Goal: Check status: Check status

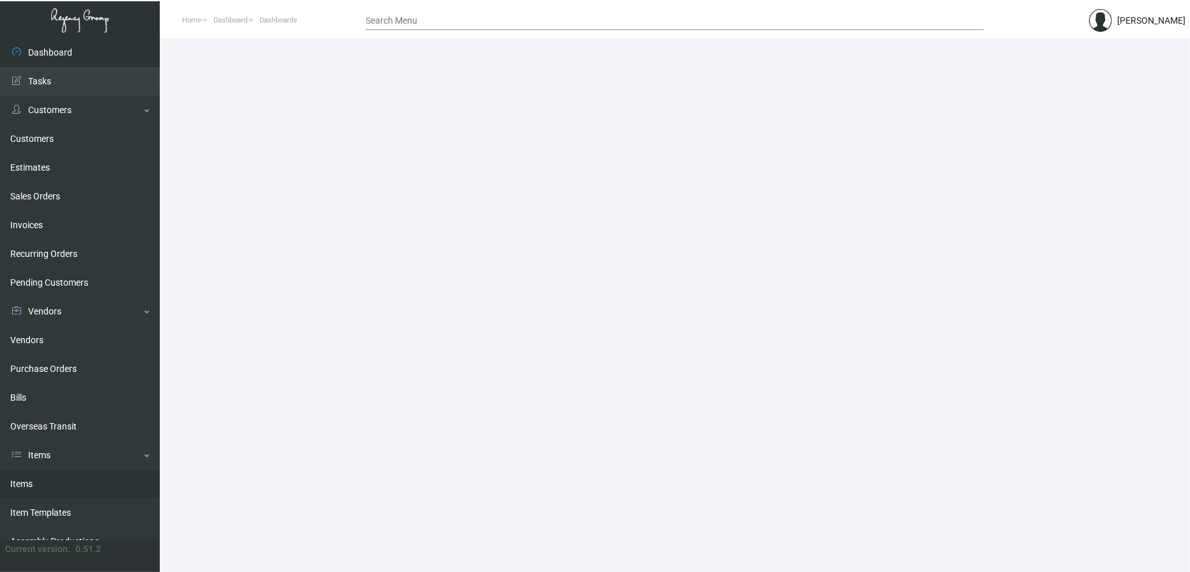
click at [41, 484] on link "Items" at bounding box center [80, 484] width 160 height 29
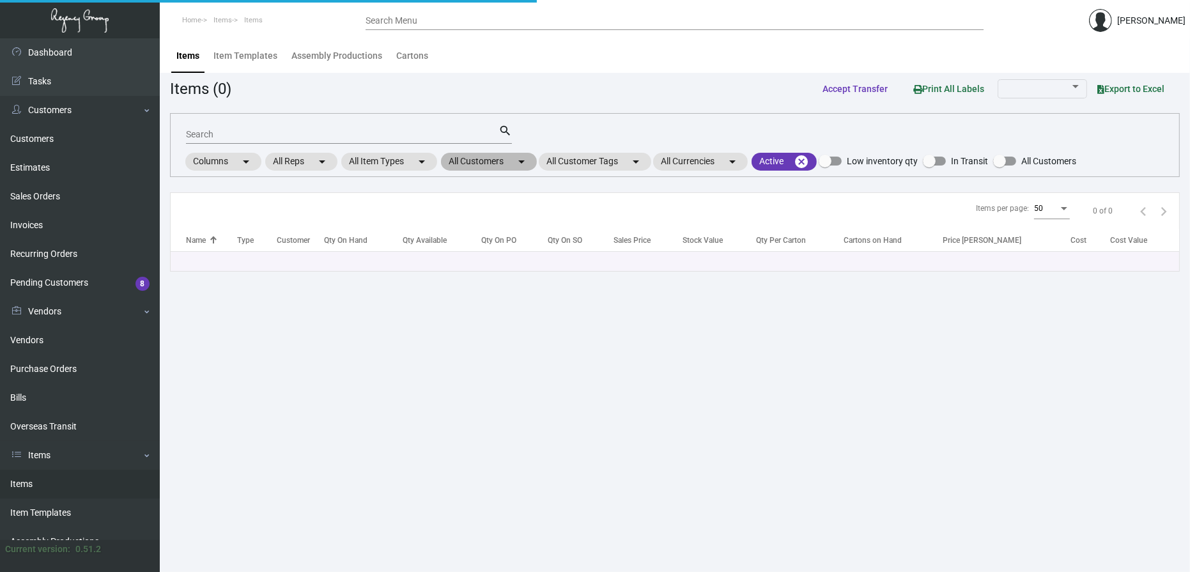
click at [503, 163] on mat-chip "All Customers arrow_drop_down" at bounding box center [489, 162] width 96 height 18
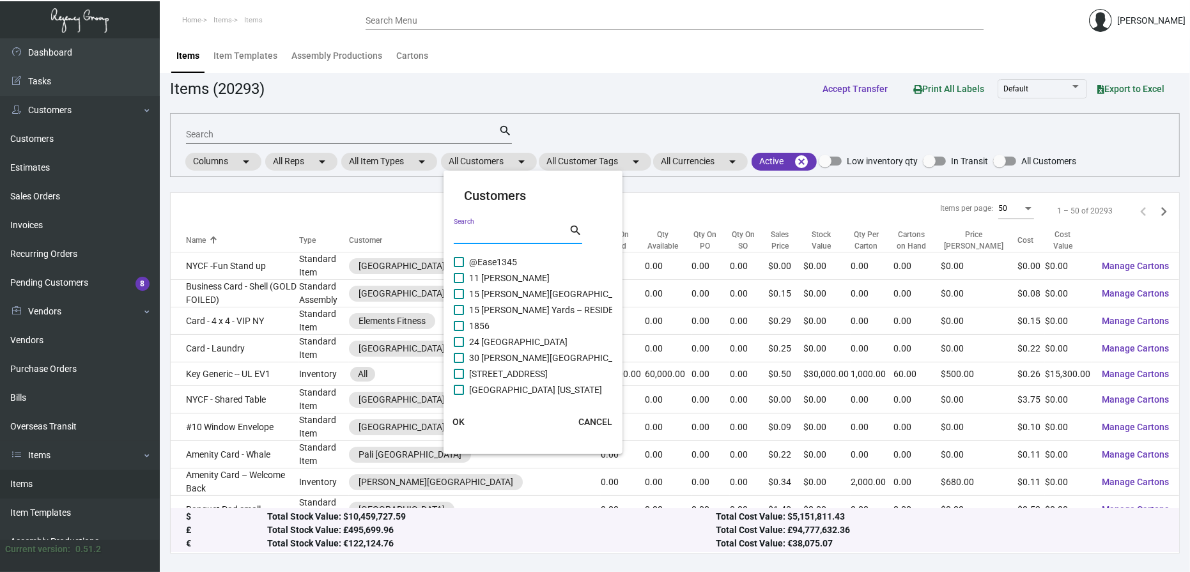
click at [502, 238] on input "Search" at bounding box center [511, 234] width 115 height 10
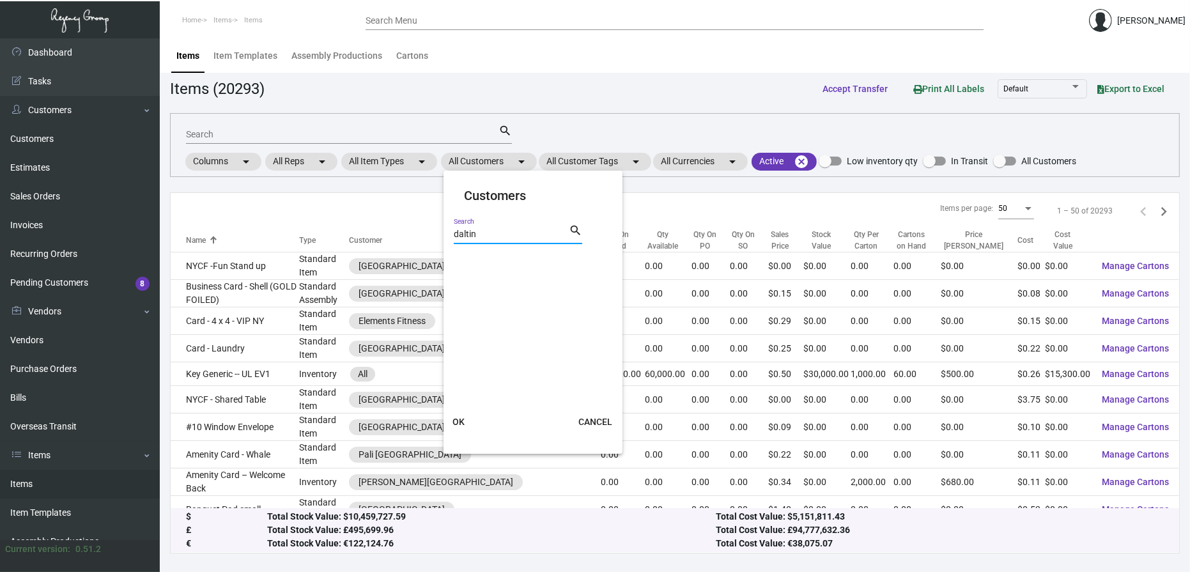
click at [473, 234] on input "daltin" at bounding box center [511, 234] width 115 height 10
type input "[PERSON_NAME]"
click at [525, 258] on span "[GEOGRAPHIC_DATA] One [PERSON_NAME]" at bounding box center [556, 261] width 174 height 15
click at [459, 267] on input "[GEOGRAPHIC_DATA] One [PERSON_NAME]" at bounding box center [458, 267] width 1 height 1
checkbox input "true"
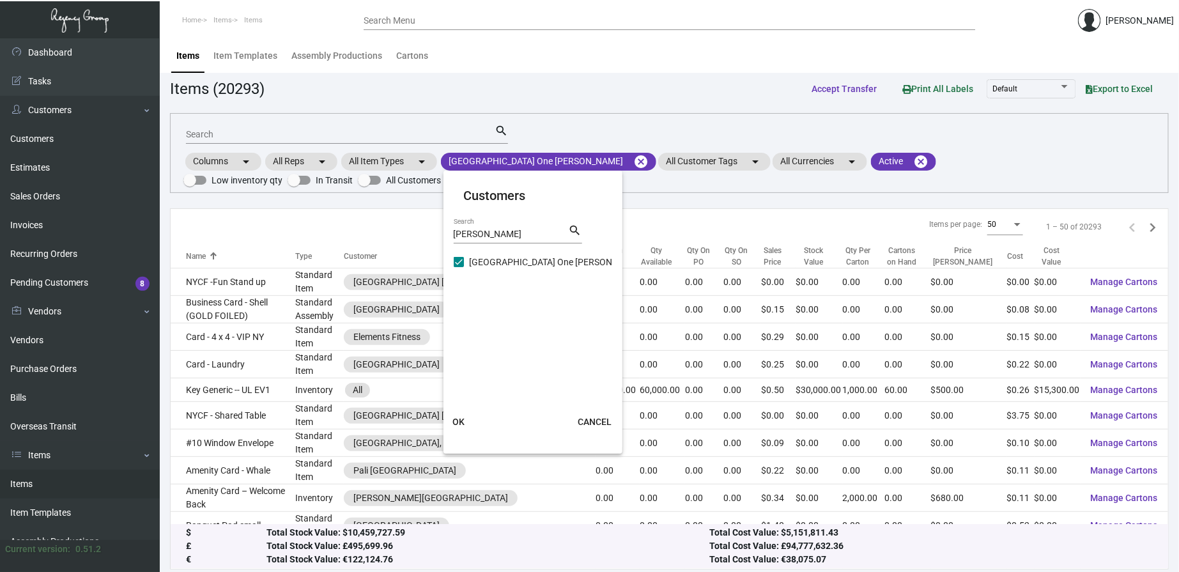
click at [454, 420] on span "OK" at bounding box center [458, 422] width 12 height 10
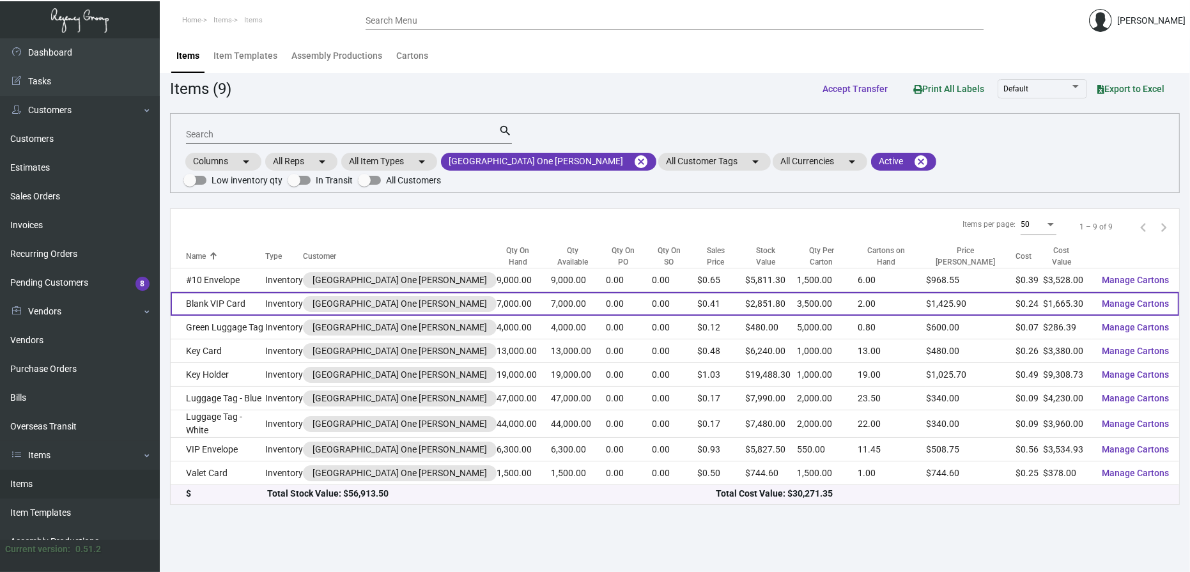
click at [238, 307] on td "Blank VIP Card" at bounding box center [218, 304] width 95 height 24
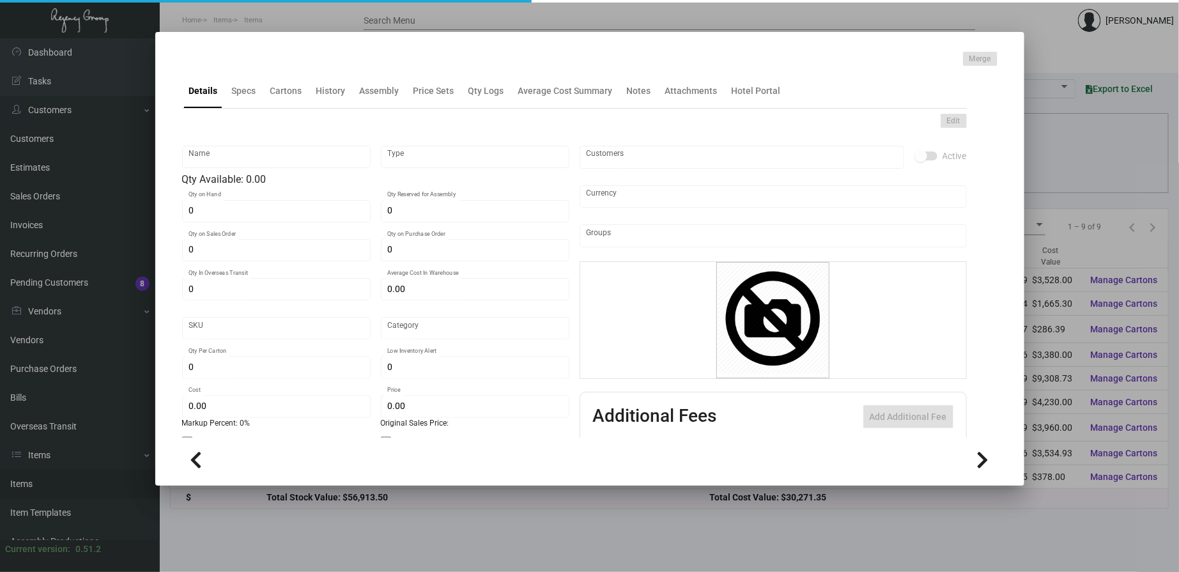
type input "Blank VIP Card"
type input "Inventory"
type input "7,000"
type input "$ 0.5611"
type input "Standard"
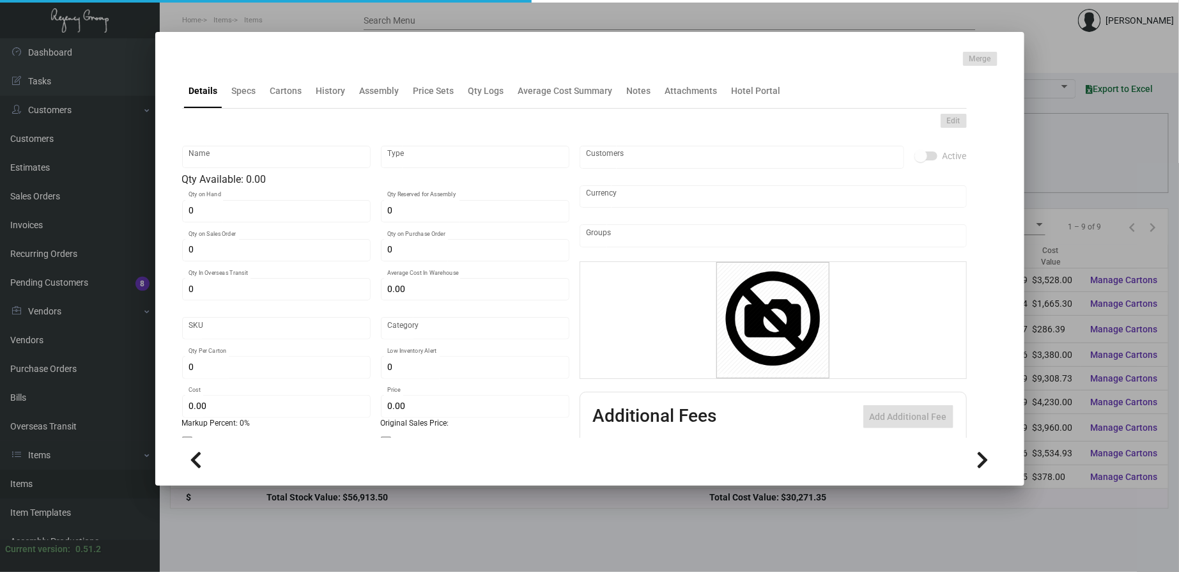
type input "3,500"
type input "$ 0.2379"
type input "$ 0.4074"
checkbox input "true"
type input "United States Dollar $"
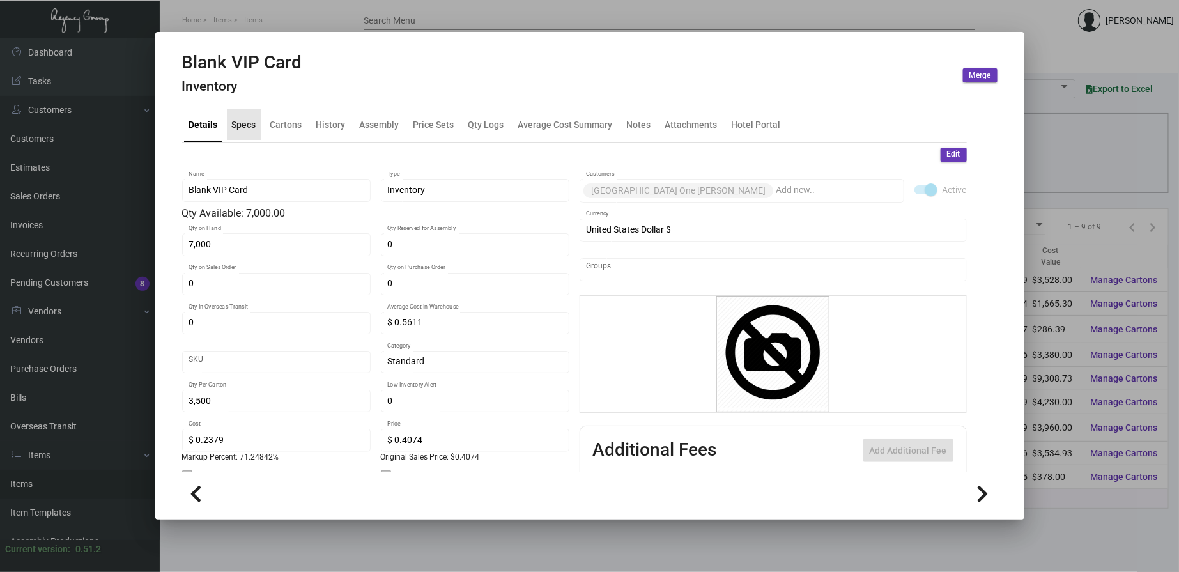
click at [239, 123] on div "Specs" at bounding box center [244, 124] width 24 height 13
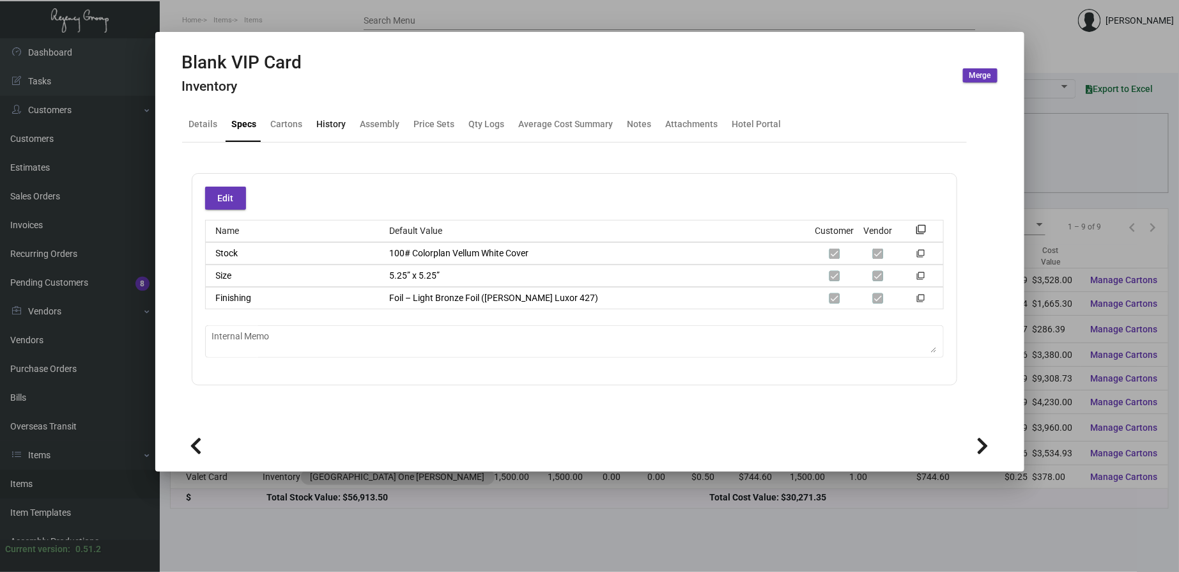
click at [326, 123] on div "History" at bounding box center [331, 124] width 29 height 13
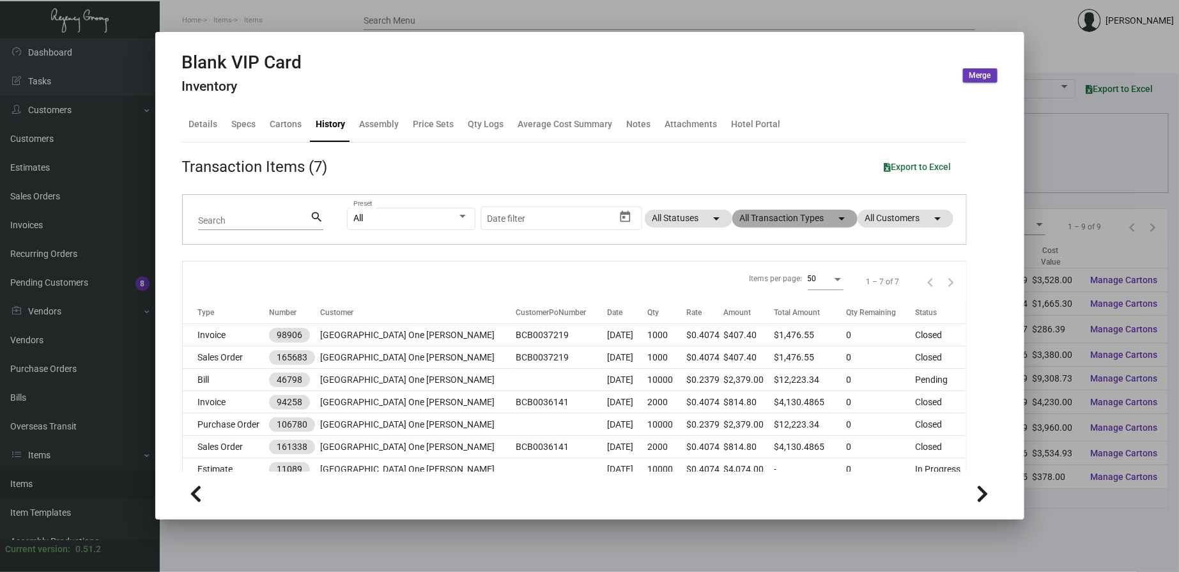
click at [770, 218] on mat-chip "All Transaction Types arrow_drop_down" at bounding box center [794, 219] width 125 height 18
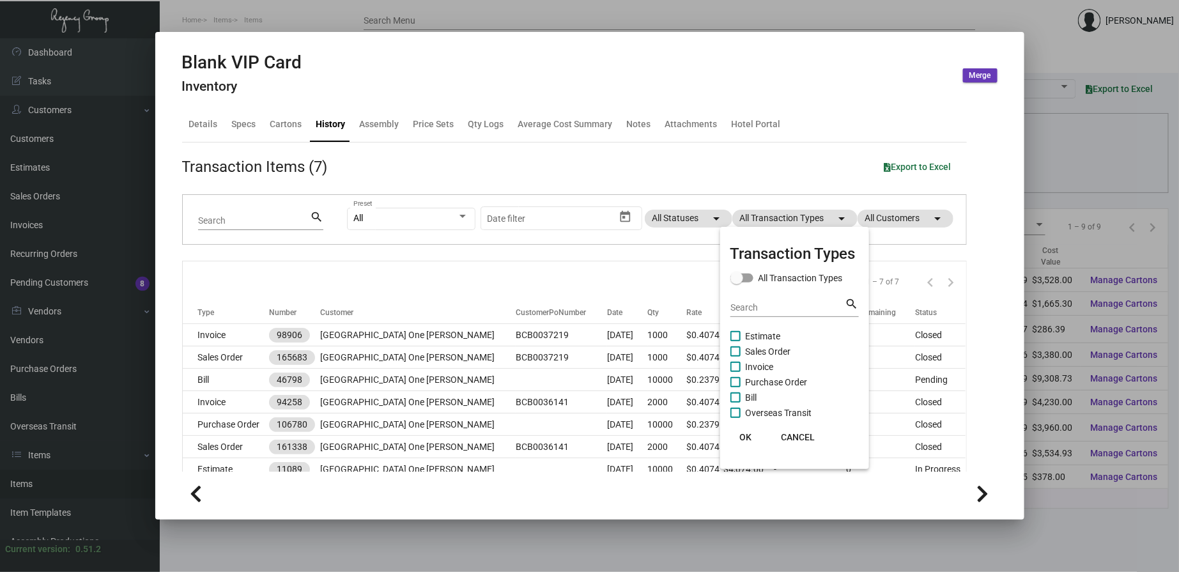
click at [762, 381] on span "Purchase Order" at bounding box center [777, 381] width 62 height 15
click at [735, 387] on input "Purchase Order" at bounding box center [735, 387] width 1 height 1
checkbox input "true"
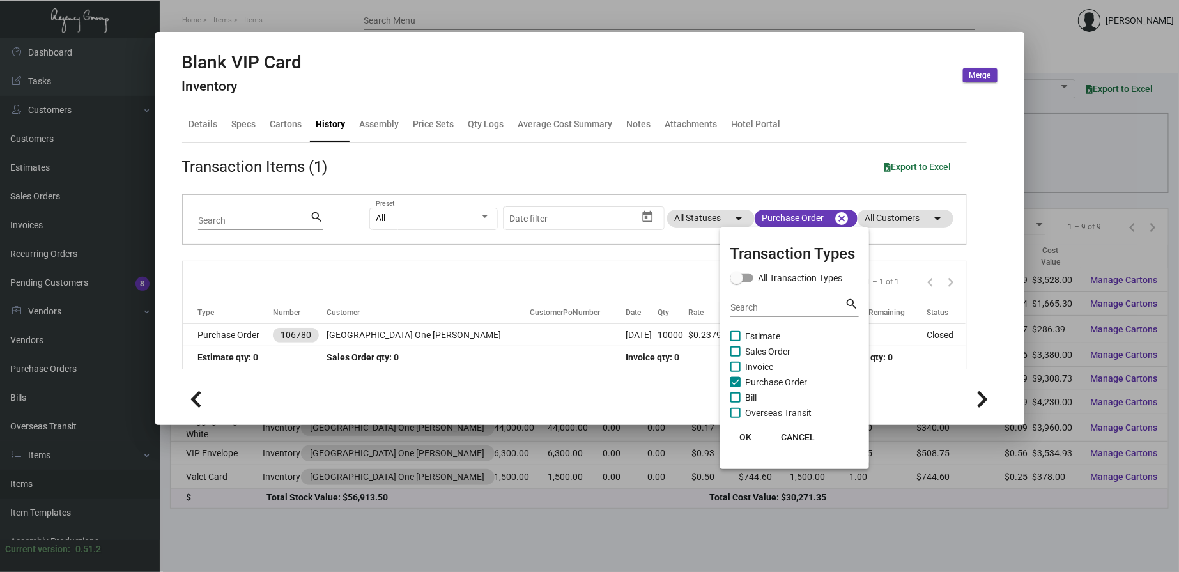
click at [744, 436] on span "OK" at bounding box center [745, 437] width 12 height 10
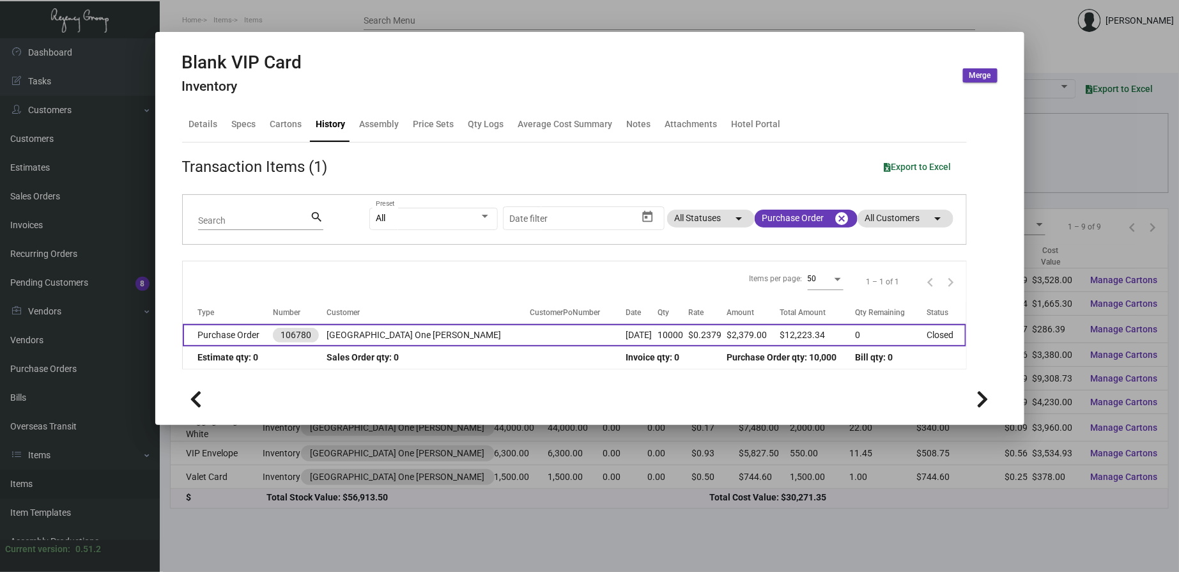
click at [530, 328] on td at bounding box center [577, 335] width 95 height 22
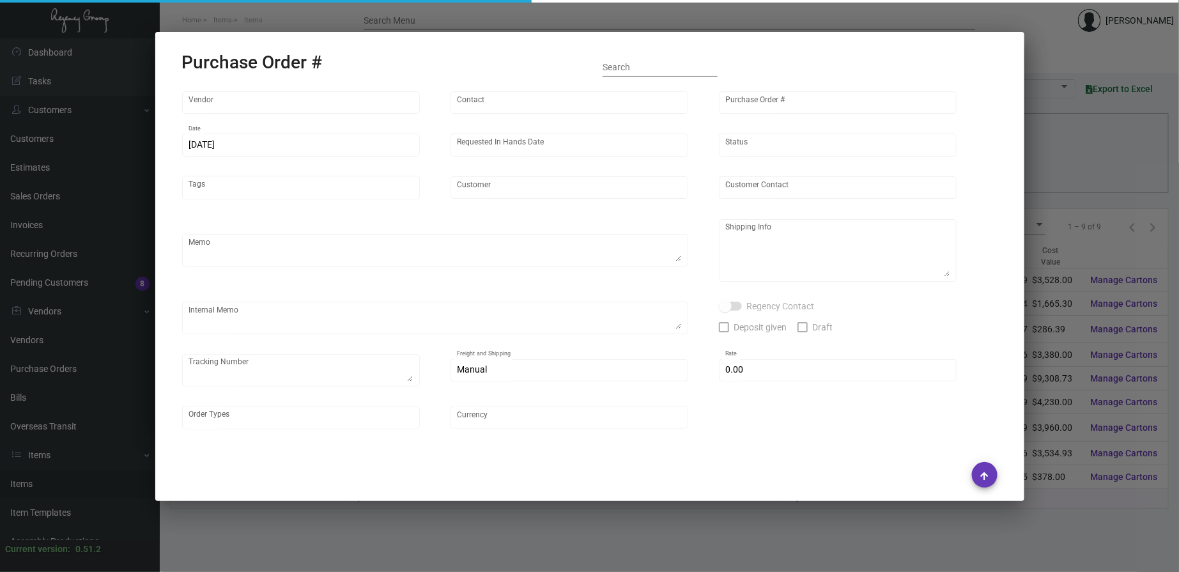
type input "Docuvision"
type input "[PERSON_NAME]"
type input "106780"
type input "[DATE]"
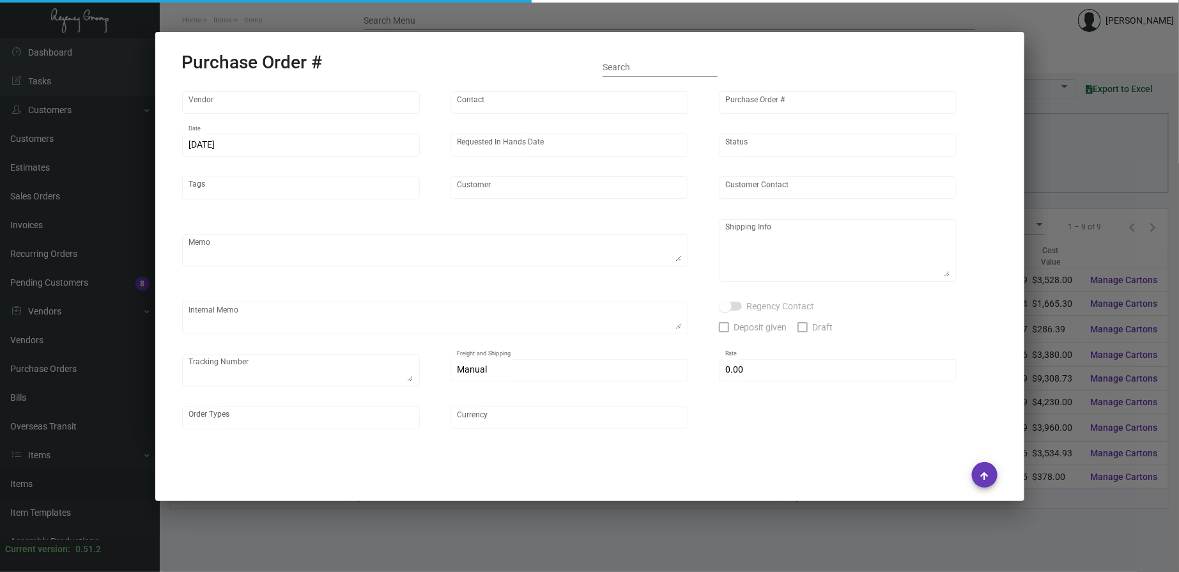
type input "[GEOGRAPHIC_DATA] One [PERSON_NAME]"
type textarea "PLEASE SEND PDF PROOFS TO OUR ART TEAM ; [EMAIL_ADDRESS][DOMAIN_NAME] WITH ME I…"
type textarea "Split Shipping - See below: 2K BLANK VIP CARD + 2K VIP ENVELOPES + 1K #10 ENVEL…"
type textarea "8.9 - Print changed from initial quote request to final artwork; will need to g…"
type textarea "NJ Warehouse - Master - 1Z1AY2760394222185 To Hotel - Master - 1Z1AY27602946347…"
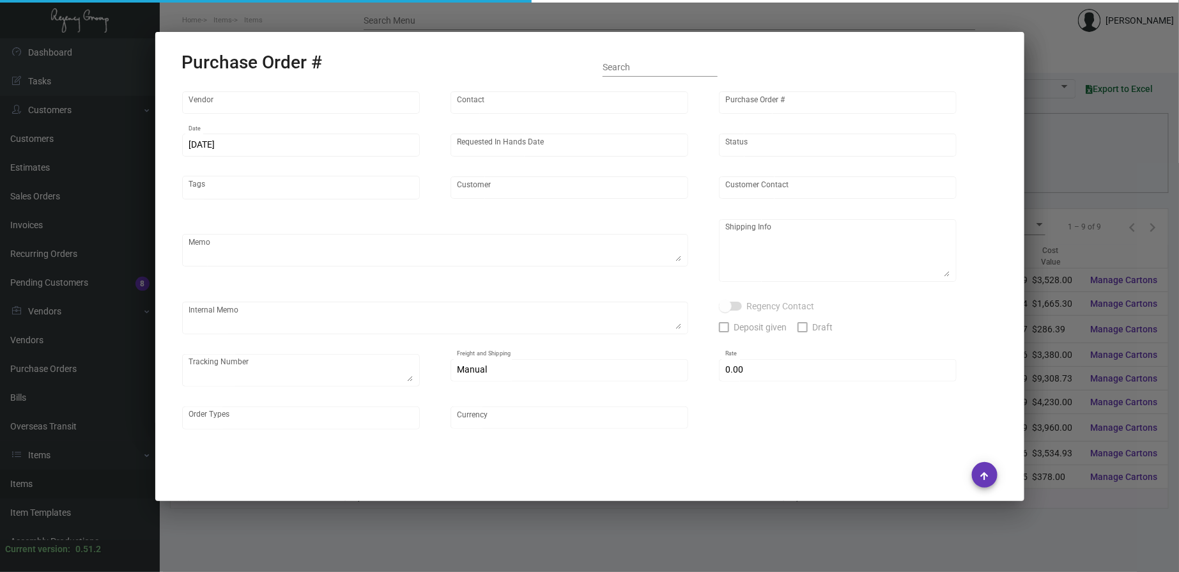
type input "$ 0.00"
type input "United States Dollar $"
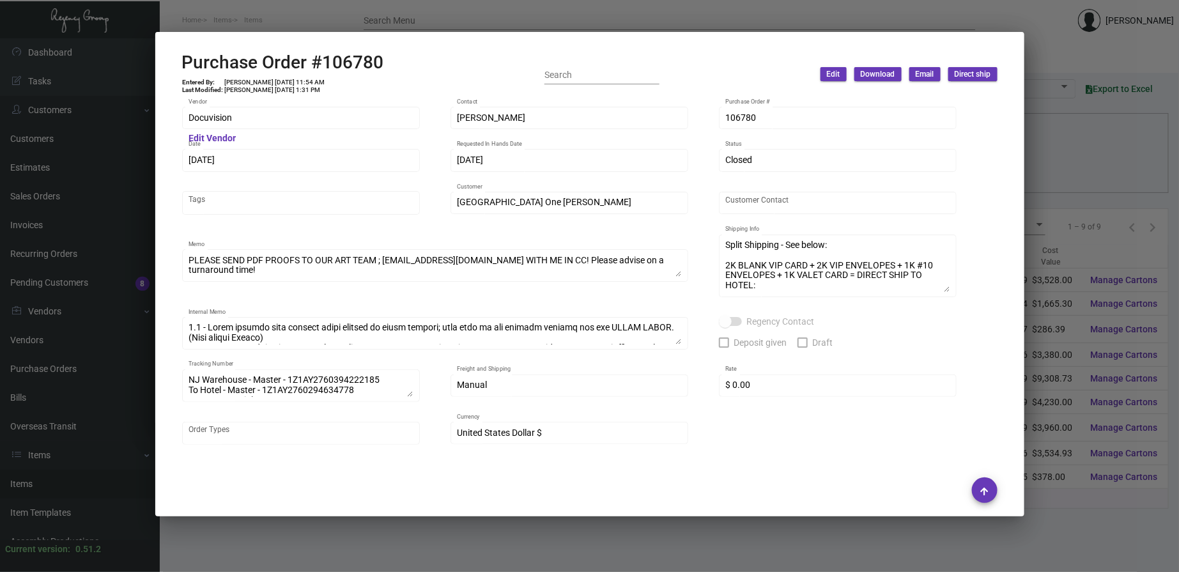
click at [245, 89] on td "[PERSON_NAME] [DATE] 1:31 PM" at bounding box center [275, 90] width 102 height 8
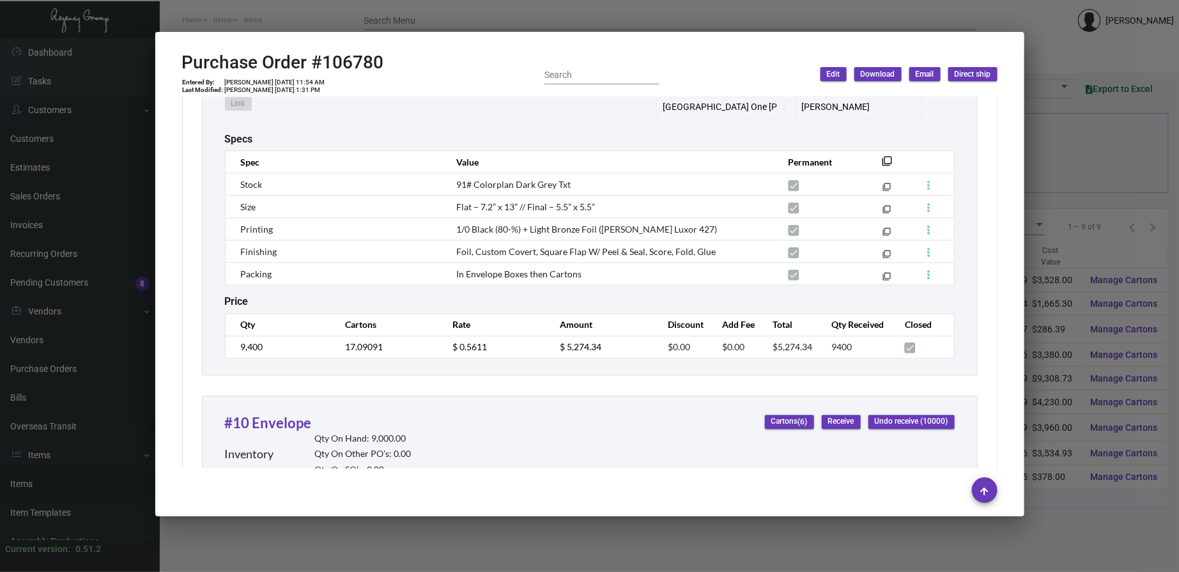
scroll to position [1183, 0]
